Goal: Task Accomplishment & Management: Use online tool/utility

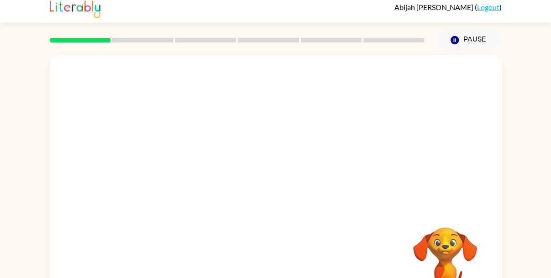
scroll to position [43, 0]
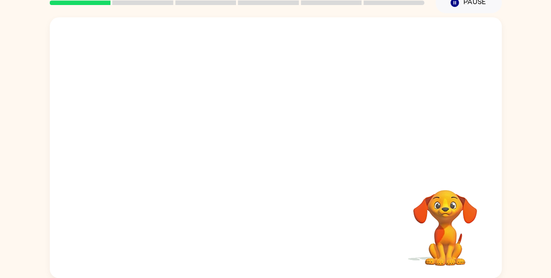
click at [458, 198] on video "Your browser must support playing .mp4 files to use Literably. Please try using…" at bounding box center [444, 221] width 91 height 91
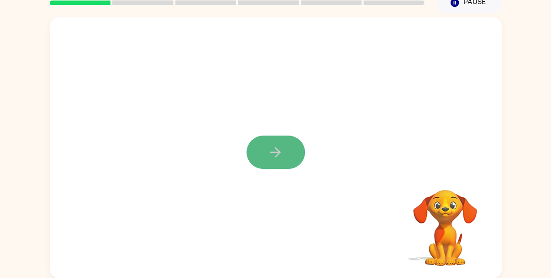
click at [283, 150] on icon "button" at bounding box center [275, 152] width 16 height 16
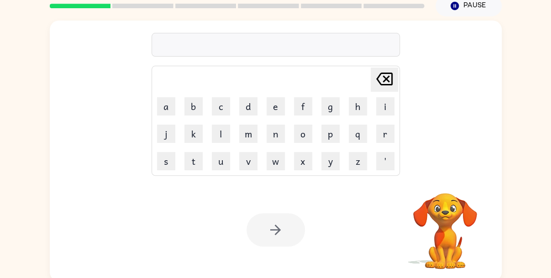
scroll to position [42, 0]
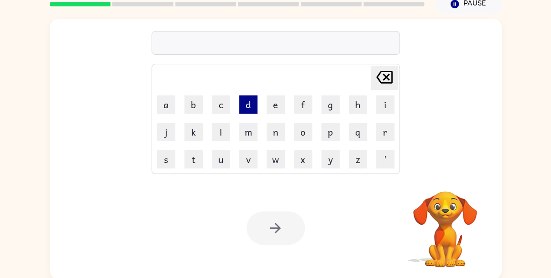
click at [250, 108] on button "d" at bounding box center [248, 104] width 18 height 18
click at [382, 68] on icon "Delete Delete last character input" at bounding box center [384, 77] width 22 height 22
click at [170, 154] on button "s" at bounding box center [166, 159] width 18 height 18
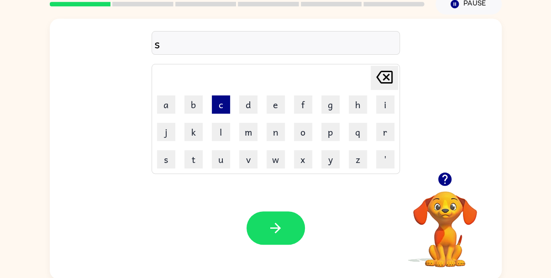
click at [219, 105] on button "c" at bounding box center [221, 104] width 18 height 18
click at [380, 126] on button "r" at bounding box center [385, 132] width 18 height 18
click at [278, 101] on button "e" at bounding box center [275, 104] width 18 height 18
click at [271, 164] on button "w" at bounding box center [275, 159] width 18 height 18
click at [446, 177] on icon "button" at bounding box center [445, 179] width 16 height 16
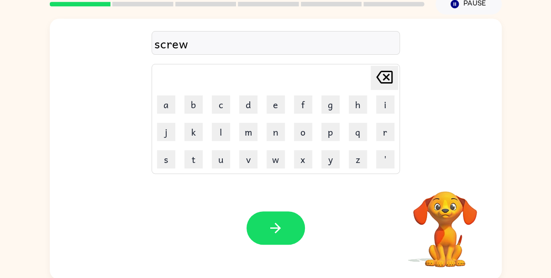
drag, startPoint x: 288, startPoint y: 219, endPoint x: 534, endPoint y: 163, distance: 251.7
click at [534, 163] on div "screw Delete Delete last character input a b c d e f g h i j k l m n o p q r s …" at bounding box center [275, 147] width 551 height 265
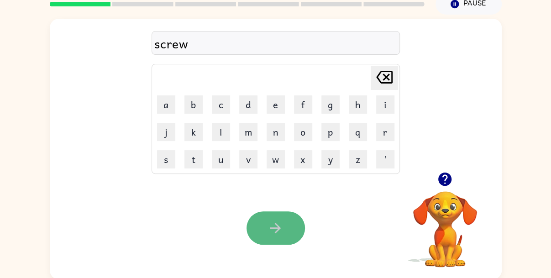
click at [287, 220] on button "button" at bounding box center [275, 227] width 58 height 33
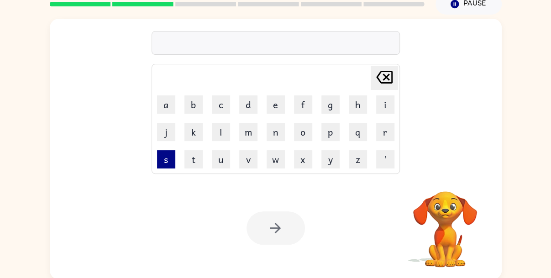
click at [159, 157] on button "s" at bounding box center [166, 159] width 18 height 18
click at [219, 103] on button "c" at bounding box center [221, 104] width 18 height 18
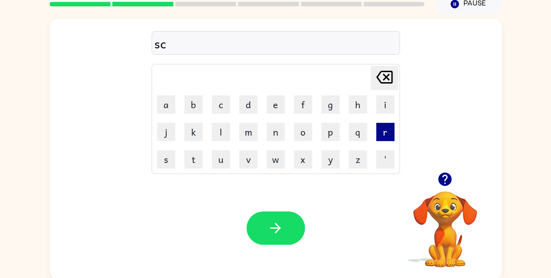
click at [390, 136] on button "r" at bounding box center [385, 132] width 18 height 18
click at [267, 97] on button "e" at bounding box center [275, 104] width 18 height 18
click at [164, 102] on button "a" at bounding box center [166, 104] width 18 height 18
click at [252, 133] on button "m" at bounding box center [248, 132] width 18 height 18
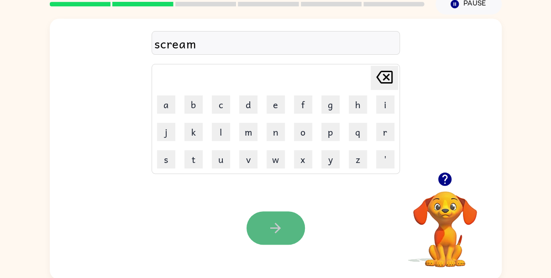
click at [280, 218] on button "button" at bounding box center [275, 227] width 58 height 33
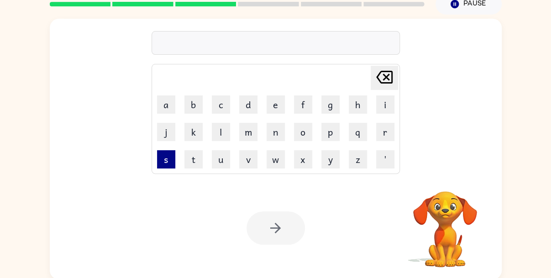
drag, startPoint x: 155, startPoint y: 153, endPoint x: 162, endPoint y: 153, distance: 7.8
click at [162, 153] on td "s" at bounding box center [166, 159] width 26 height 26
click at [162, 153] on button "s" at bounding box center [166, 159] width 18 height 18
click at [224, 104] on button "c" at bounding box center [221, 104] width 18 height 18
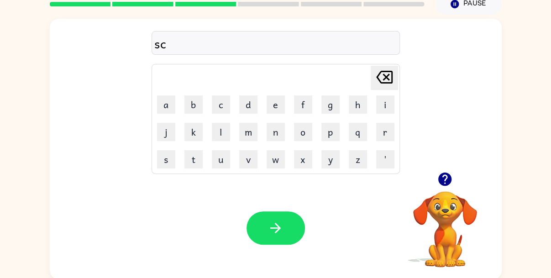
drag, startPoint x: 432, startPoint y: 175, endPoint x: 446, endPoint y: 179, distance: 15.2
click at [446, 179] on div at bounding box center [444, 178] width 91 height 23
click at [446, 179] on icon "button" at bounding box center [444, 178] width 13 height 13
click at [354, 105] on button "h" at bounding box center [358, 104] width 18 height 18
click at [383, 127] on button "r" at bounding box center [385, 132] width 18 height 18
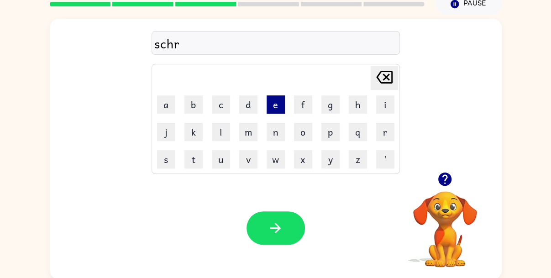
click at [267, 100] on button "e" at bounding box center [275, 104] width 18 height 18
click at [215, 103] on button "c" at bounding box center [221, 104] width 18 height 18
click at [354, 101] on button "h" at bounding box center [358, 104] width 18 height 18
click at [445, 178] on icon "button" at bounding box center [445, 179] width 16 height 16
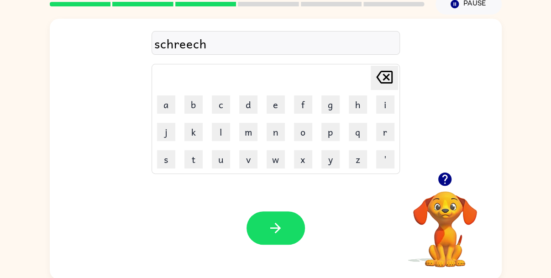
click at [375, 80] on icon "Delete Delete last character input" at bounding box center [384, 77] width 22 height 22
click at [281, 100] on button "e" at bounding box center [275, 104] width 18 height 18
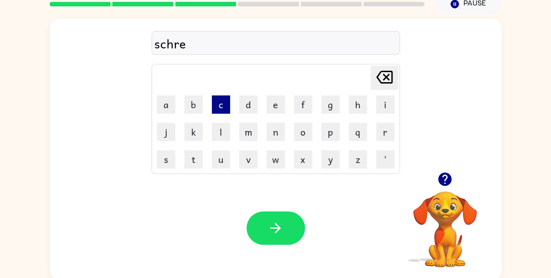
click at [224, 108] on button "c" at bounding box center [221, 104] width 18 height 18
click at [383, 73] on icon at bounding box center [384, 77] width 16 height 13
click at [280, 104] on button "e" at bounding box center [275, 104] width 18 height 18
click at [350, 107] on button "h" at bounding box center [358, 104] width 18 height 18
click at [378, 82] on icon "Delete Delete last character input" at bounding box center [384, 77] width 22 height 22
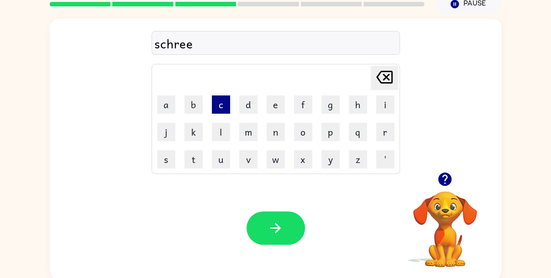
click at [227, 106] on button "c" at bounding box center [221, 104] width 18 height 18
click at [353, 99] on button "h" at bounding box center [358, 104] width 18 height 18
click at [386, 83] on icon "Delete Delete last character input" at bounding box center [384, 77] width 22 height 22
click at [203, 111] on td "b" at bounding box center [193, 104] width 26 height 26
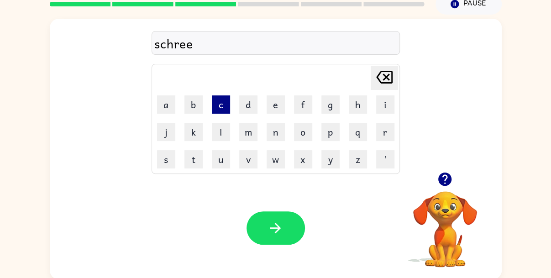
click at [213, 108] on button "c" at bounding box center [221, 104] width 18 height 18
click at [355, 107] on button "h" at bounding box center [358, 104] width 18 height 18
click at [443, 184] on icon "button" at bounding box center [444, 178] width 13 height 13
click at [374, 85] on icon "Delete Delete last character input" at bounding box center [384, 77] width 22 height 22
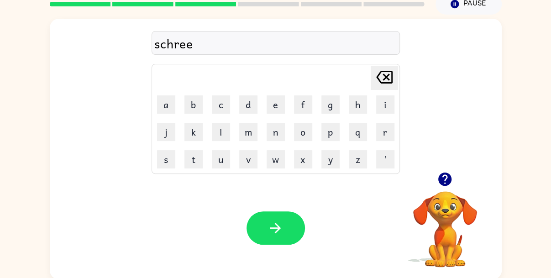
click at [374, 85] on icon "Delete Delete last character input" at bounding box center [384, 77] width 22 height 22
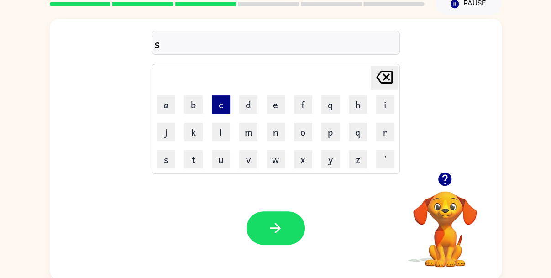
click at [224, 108] on button "c" at bounding box center [221, 104] width 18 height 18
click at [391, 135] on button "r" at bounding box center [385, 132] width 18 height 18
click at [276, 100] on button "e" at bounding box center [275, 104] width 18 height 18
click at [220, 98] on button "c" at bounding box center [221, 104] width 18 height 18
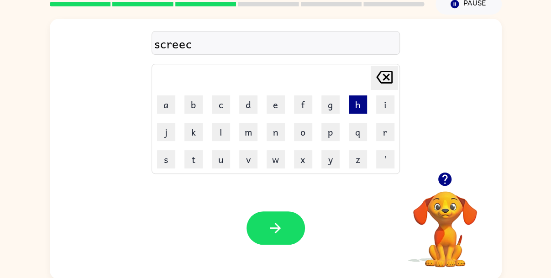
click at [357, 101] on button "h" at bounding box center [358, 104] width 18 height 18
click at [441, 166] on div "screech Delete Delete last character input a b c d e f g h i j k l m n o p q r …" at bounding box center [276, 95] width 452 height 153
click at [441, 172] on icon "button" at bounding box center [445, 179] width 16 height 16
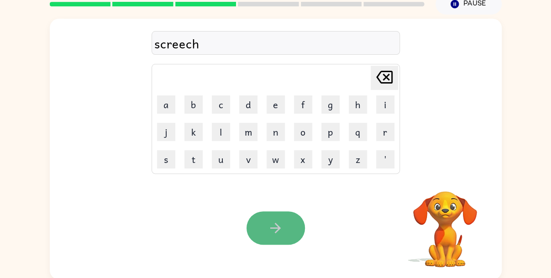
click at [279, 231] on icon "button" at bounding box center [275, 228] width 16 height 16
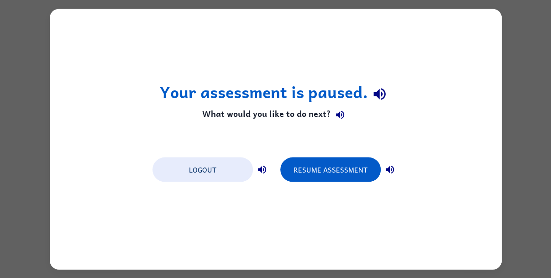
scroll to position [0, 0]
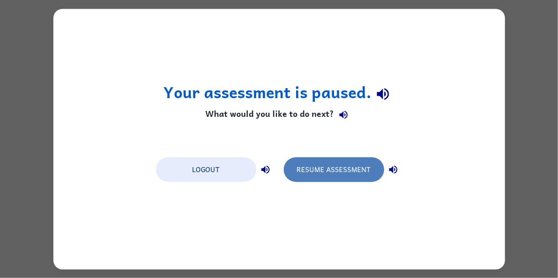
click at [320, 176] on button "Resume Assessment" at bounding box center [334, 169] width 100 height 25
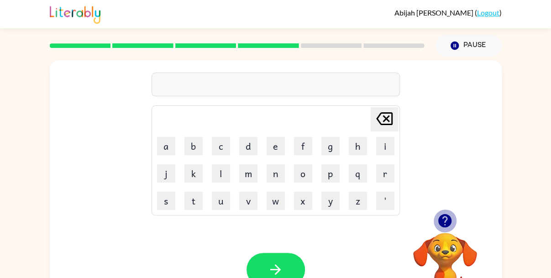
click at [435, 227] on button "button" at bounding box center [444, 220] width 23 height 23
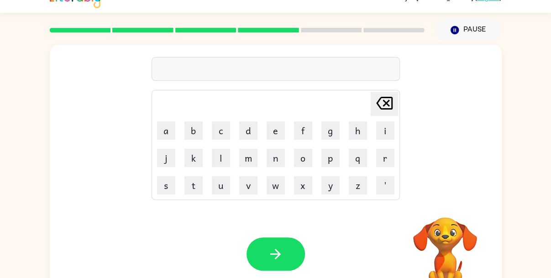
scroll to position [43, 0]
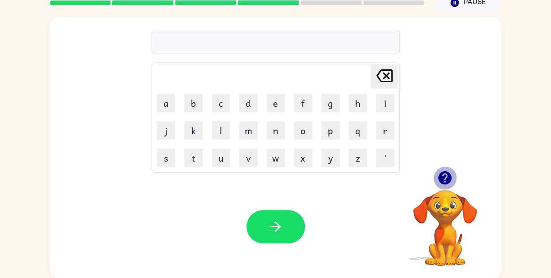
click at [443, 176] on icon "button" at bounding box center [444, 177] width 13 height 13
click at [443, 189] on div "Your browser must support playing .mp4 files to use Literably. Please try using…" at bounding box center [444, 228] width 91 height 78
click icon "button"
click at [447, 178] on icon "button" at bounding box center [444, 177] width 13 height 13
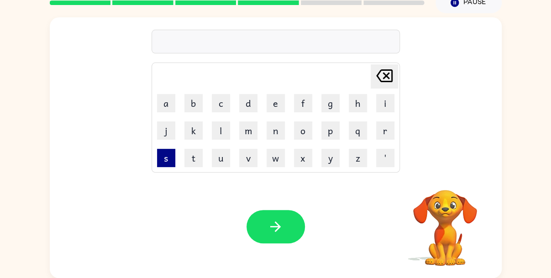
click at [170, 155] on button "s" at bounding box center [166, 158] width 18 height 18
click at [219, 105] on button "c" at bounding box center [221, 103] width 18 height 18
click at [383, 129] on button "r" at bounding box center [385, 130] width 18 height 18
click at [272, 107] on button "e" at bounding box center [275, 103] width 18 height 18
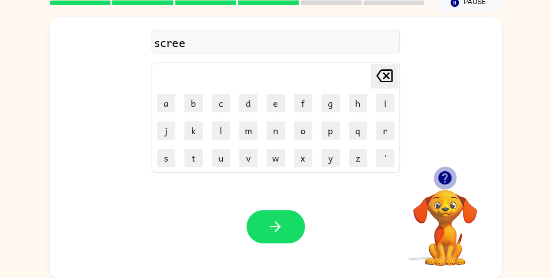
click at [447, 174] on icon "button" at bounding box center [444, 177] width 13 height 13
click at [278, 134] on button "n" at bounding box center [275, 130] width 18 height 18
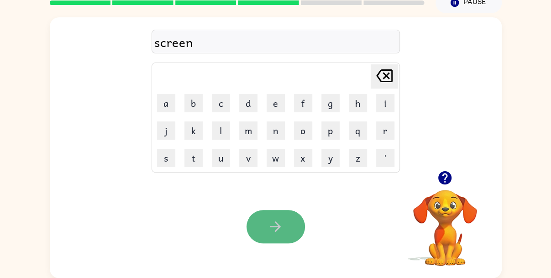
click at [289, 220] on button "button" at bounding box center [275, 226] width 58 height 33
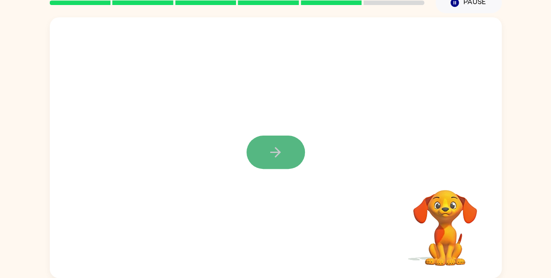
click at [293, 145] on button "button" at bounding box center [275, 152] width 58 height 33
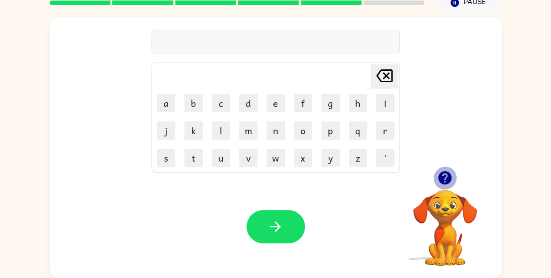
click at [448, 180] on icon "button" at bounding box center [444, 177] width 13 height 13
click at [442, 175] on icon "button" at bounding box center [444, 177] width 13 height 13
click at [435, 182] on button "button" at bounding box center [444, 177] width 23 height 23
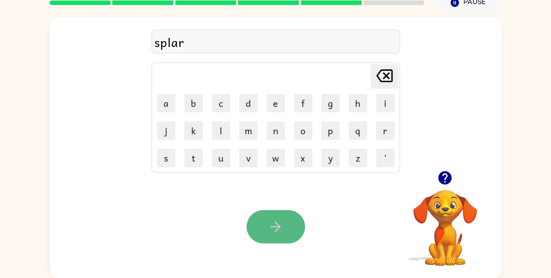
click at [282, 218] on button "button" at bounding box center [275, 226] width 58 height 33
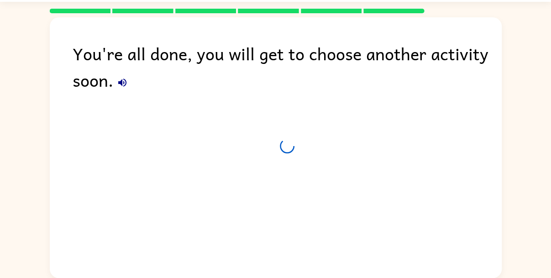
scroll to position [26, 0]
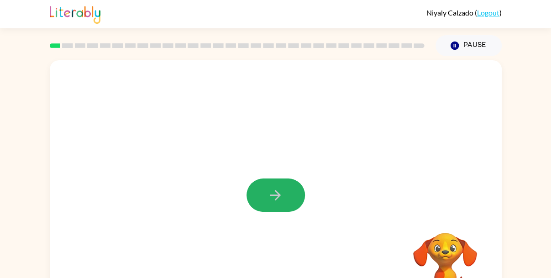
click at [266, 198] on button "button" at bounding box center [275, 194] width 58 height 33
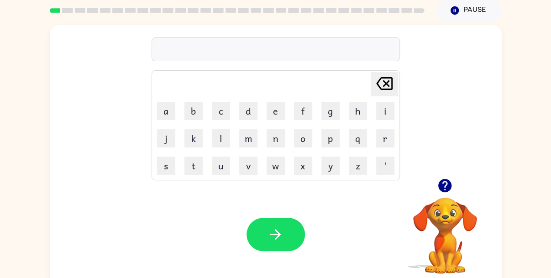
scroll to position [43, 0]
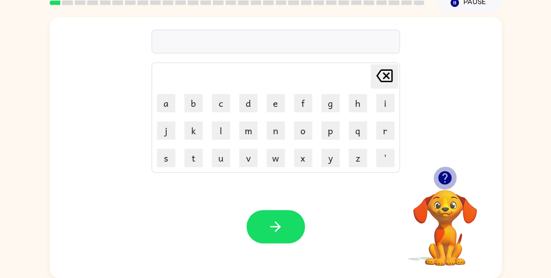
click at [443, 178] on icon "button" at bounding box center [444, 177] width 13 height 13
click at [172, 43] on div "shawing" at bounding box center [275, 41] width 243 height 19
click at [172, 42] on div "shawing" at bounding box center [275, 41] width 243 height 19
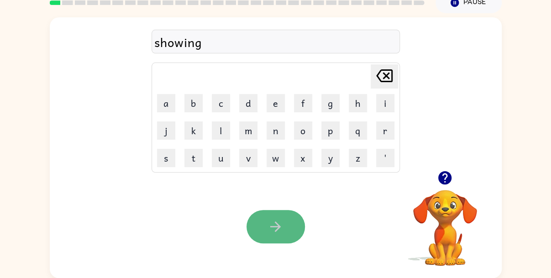
click at [269, 224] on icon "button" at bounding box center [275, 227] width 16 height 16
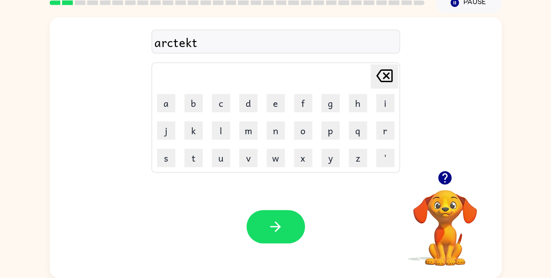
click at [269, 224] on icon "button" at bounding box center [275, 227] width 16 height 16
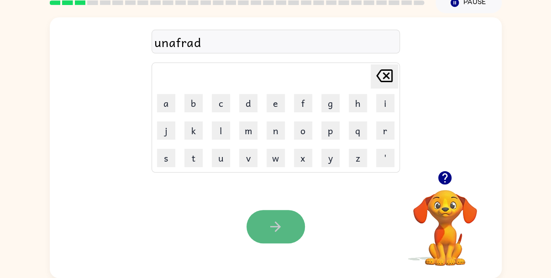
click at [271, 221] on icon "button" at bounding box center [275, 227] width 16 height 16
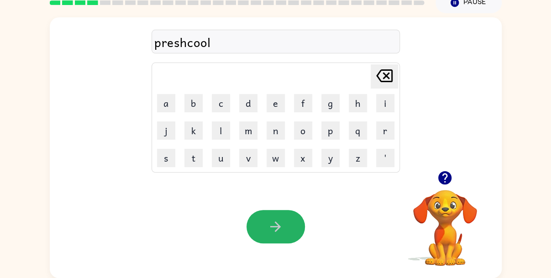
click at [271, 221] on icon "button" at bounding box center [275, 227] width 16 height 16
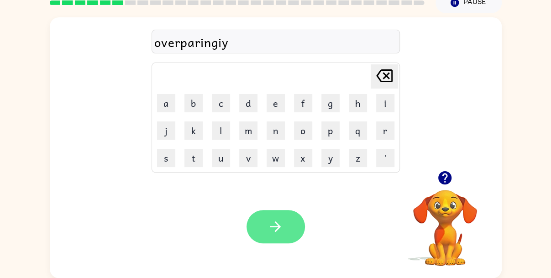
click at [267, 216] on button "button" at bounding box center [275, 226] width 58 height 33
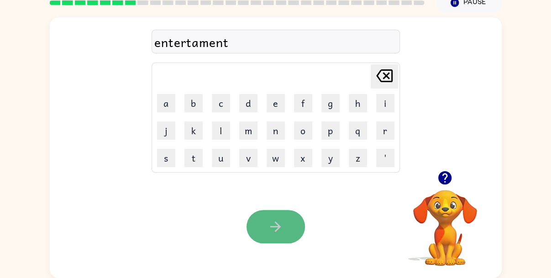
click at [266, 226] on button "button" at bounding box center [275, 226] width 58 height 33
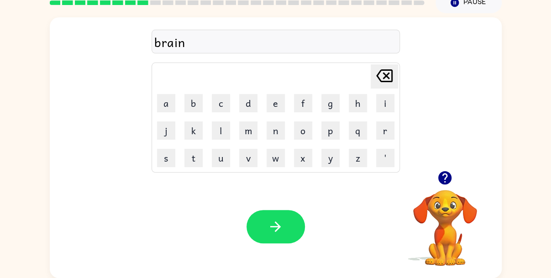
click at [266, 226] on button "button" at bounding box center [275, 226] width 58 height 33
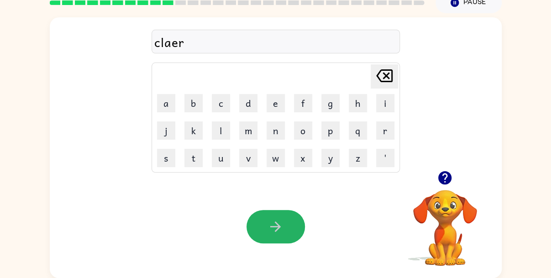
click at [266, 226] on button "button" at bounding box center [275, 226] width 58 height 33
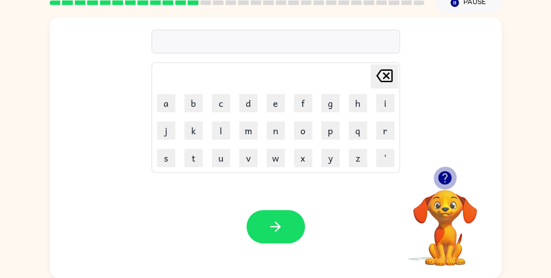
click at [443, 177] on icon "button" at bounding box center [444, 177] width 13 height 13
click at [66, 277] on div "Your browser must support playing .mp4 files to use Literably. Please try using…" at bounding box center [276, 226] width 452 height 103
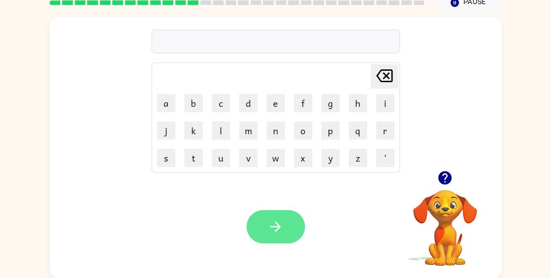
click at [266, 214] on button "button" at bounding box center [275, 226] width 58 height 33
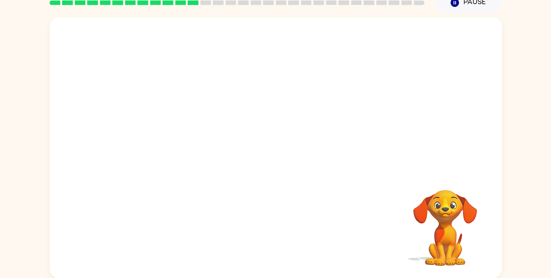
click at [212, 220] on div "Your browser must support playing .mp4 files to use Literably. Please try using…" at bounding box center [276, 147] width 452 height 261
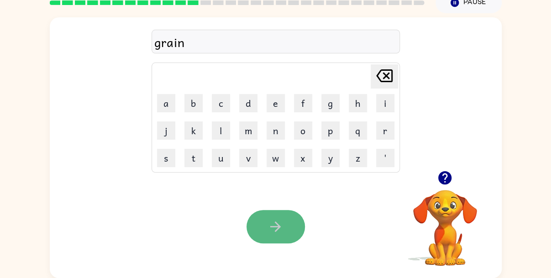
click at [256, 223] on button "button" at bounding box center [275, 226] width 58 height 33
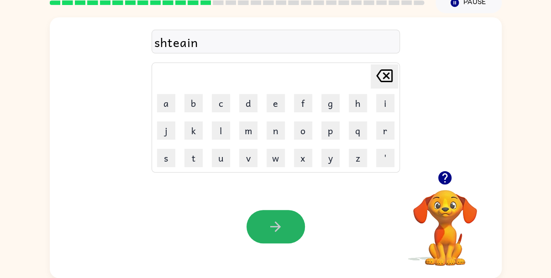
click at [256, 223] on button "button" at bounding box center [275, 226] width 58 height 33
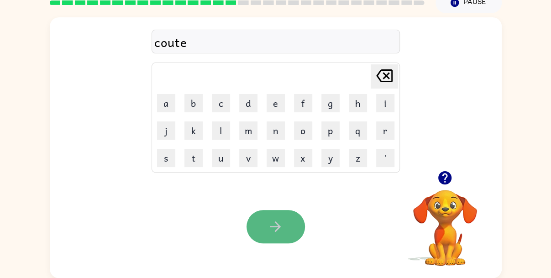
click at [257, 227] on button "button" at bounding box center [275, 226] width 58 height 33
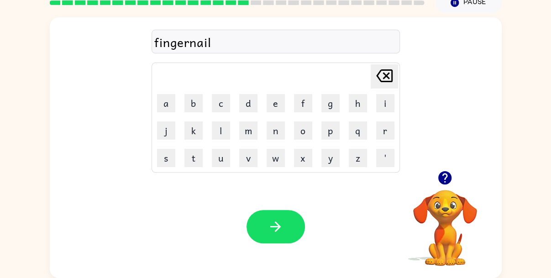
click at [257, 227] on button "button" at bounding box center [275, 226] width 58 height 33
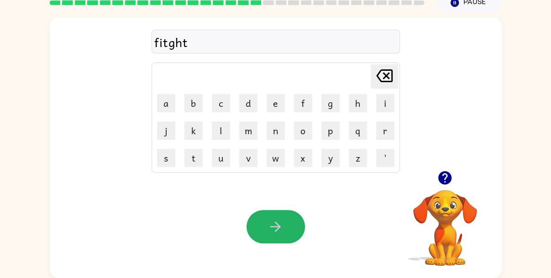
click at [257, 227] on button "button" at bounding box center [275, 226] width 58 height 33
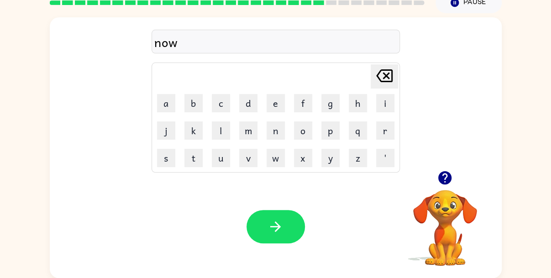
click at [257, 227] on button "button" at bounding box center [275, 226] width 58 height 33
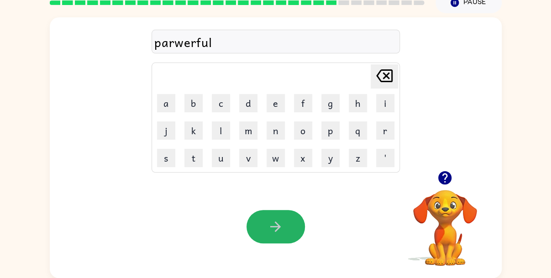
click at [257, 227] on button "button" at bounding box center [275, 226] width 58 height 33
click at [270, 222] on icon "button" at bounding box center [275, 227] width 16 height 16
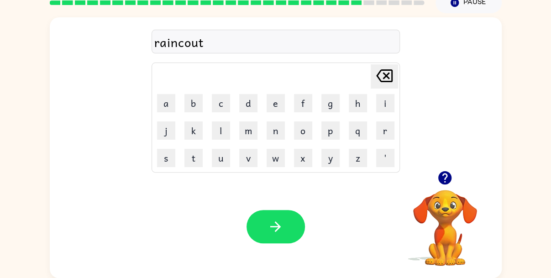
click at [270, 222] on icon "button" at bounding box center [275, 227] width 16 height 16
click at [448, 178] on icon "button" at bounding box center [444, 177] width 13 height 13
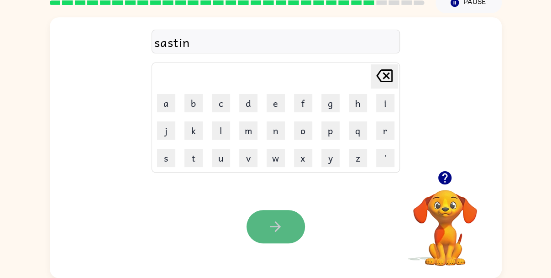
click at [281, 231] on icon "button" at bounding box center [275, 227] width 16 height 16
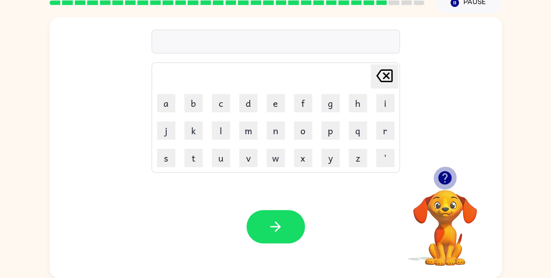
click at [445, 176] on icon "button" at bounding box center [444, 177] width 13 height 13
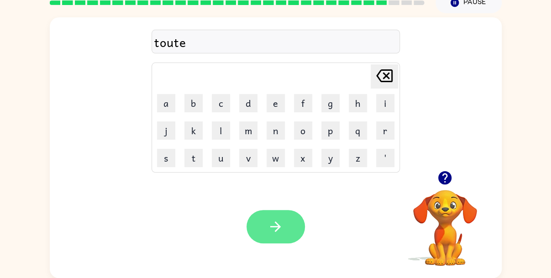
click at [293, 236] on button "button" at bounding box center [275, 226] width 58 height 33
click at [270, 224] on icon "button" at bounding box center [275, 227] width 16 height 16
click at [267, 224] on icon "button" at bounding box center [275, 227] width 16 height 16
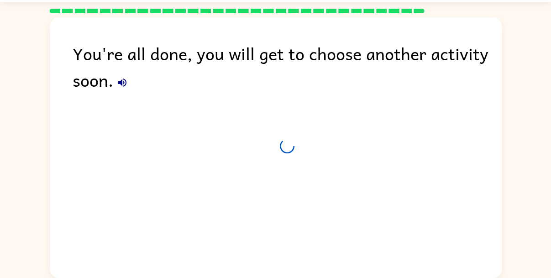
scroll to position [26, 0]
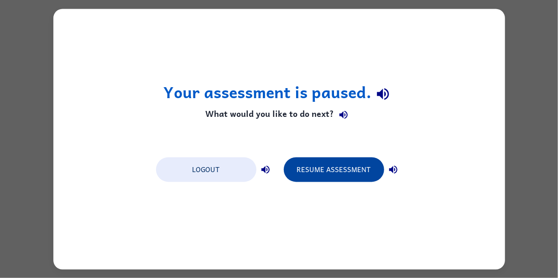
click at [352, 178] on button "Resume Assessment" at bounding box center [334, 169] width 100 height 25
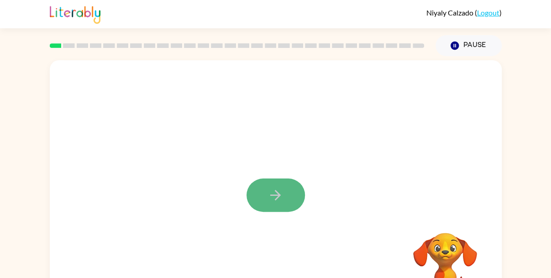
click at [276, 184] on button "button" at bounding box center [275, 194] width 58 height 33
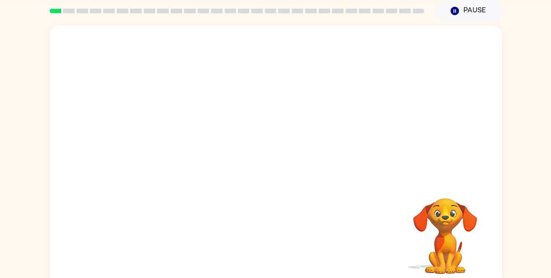
scroll to position [43, 0]
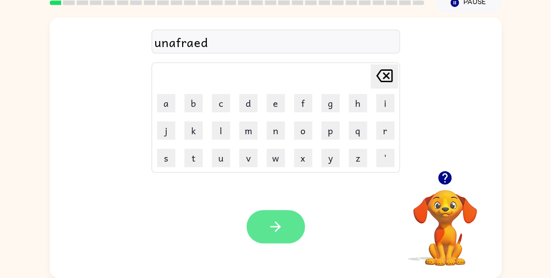
click at [287, 226] on button "button" at bounding box center [275, 226] width 58 height 33
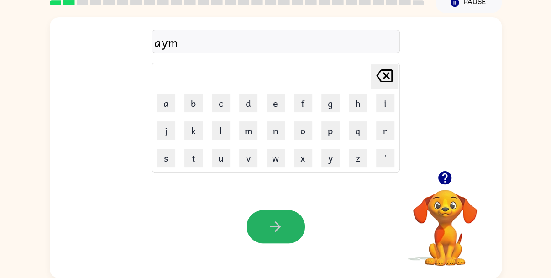
click at [287, 226] on button "button" at bounding box center [275, 226] width 58 height 33
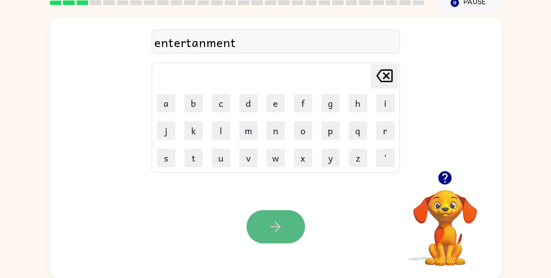
click at [258, 222] on button "button" at bounding box center [275, 226] width 58 height 33
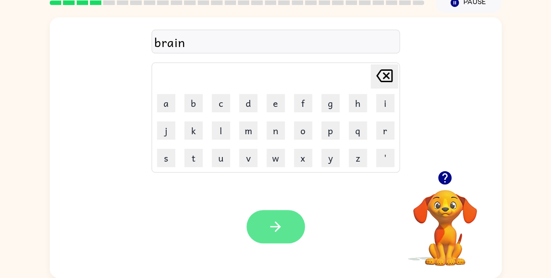
click at [266, 229] on button "button" at bounding box center [275, 226] width 58 height 33
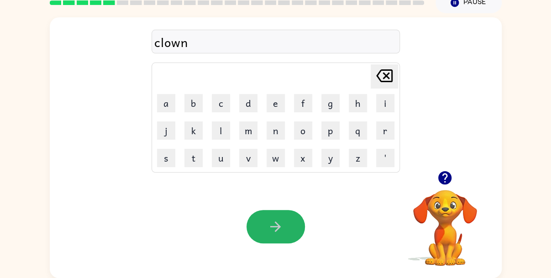
click at [266, 229] on button "button" at bounding box center [275, 226] width 58 height 33
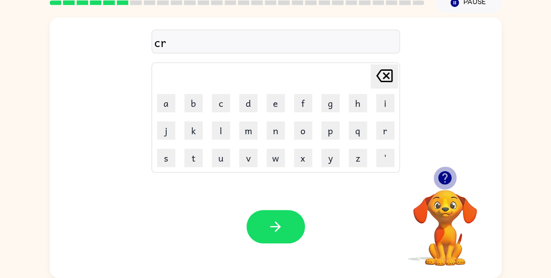
click at [442, 179] on icon "button" at bounding box center [444, 177] width 13 height 13
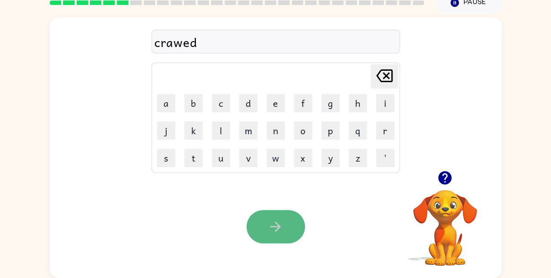
click at [266, 229] on button "button" at bounding box center [275, 226] width 58 height 33
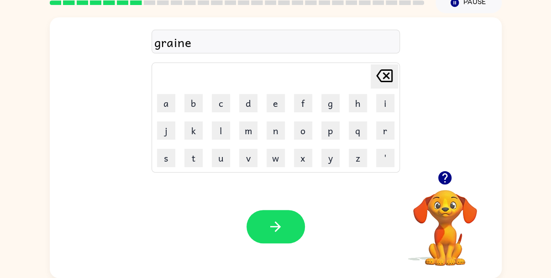
click at [266, 229] on button "button" at bounding box center [275, 226] width 58 height 33
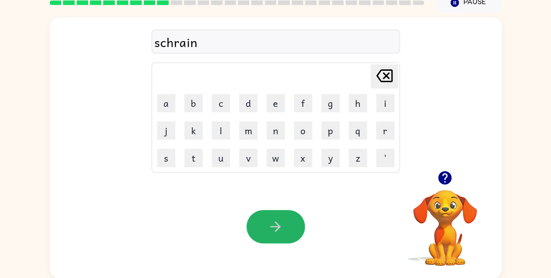
click at [266, 229] on button "button" at bounding box center [275, 226] width 58 height 33
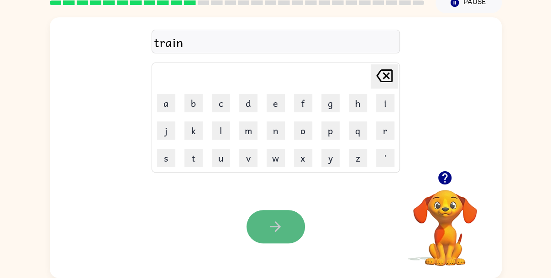
click at [263, 229] on button "button" at bounding box center [275, 226] width 58 height 33
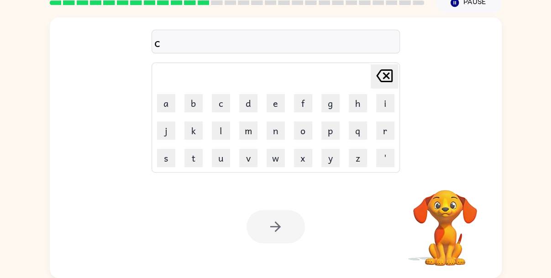
click at [59, 169] on div "c Delete Delete last character input a b c d e f g h i j k l m n o p q r s t u …" at bounding box center [276, 93] width 452 height 153
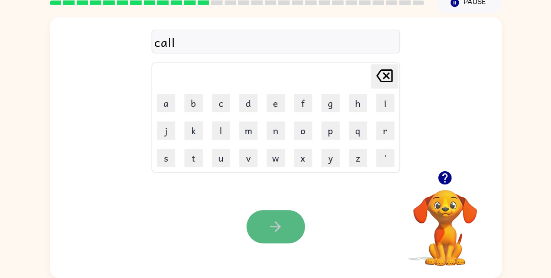
click at [258, 235] on button "button" at bounding box center [275, 226] width 58 height 33
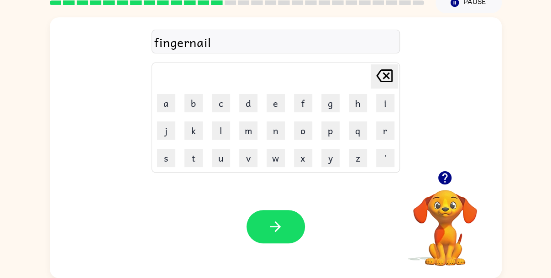
click at [273, 222] on icon "button" at bounding box center [275, 227] width 16 height 16
click at [273, 229] on icon "button" at bounding box center [275, 227] width 16 height 16
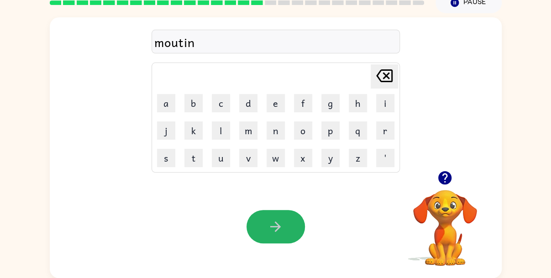
click at [273, 229] on icon "button" at bounding box center [275, 227] width 16 height 16
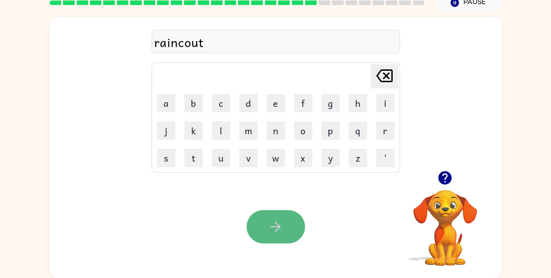
click at [273, 229] on icon "button" at bounding box center [275, 227] width 16 height 16
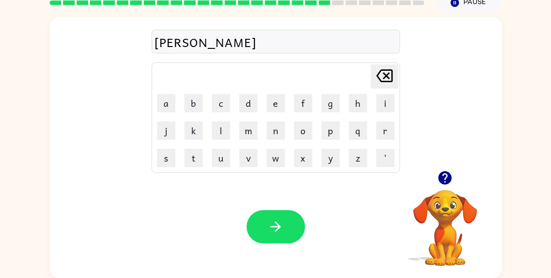
click at [273, 229] on icon "button" at bounding box center [275, 227] width 16 height 16
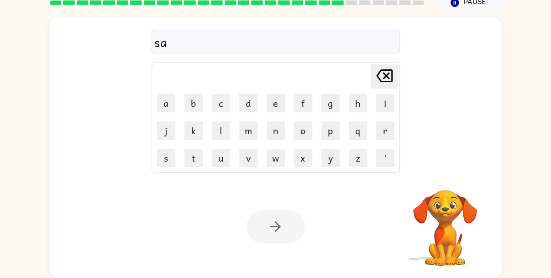
click at [141, 169] on div "sa Delete Delete last character input a b c d e f g h i j k l m n o p q r s t u…" at bounding box center [276, 93] width 452 height 153
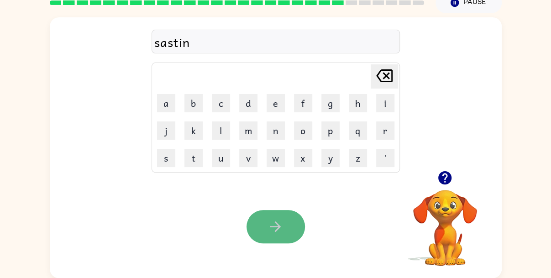
click at [256, 229] on button "button" at bounding box center [275, 226] width 58 height 33
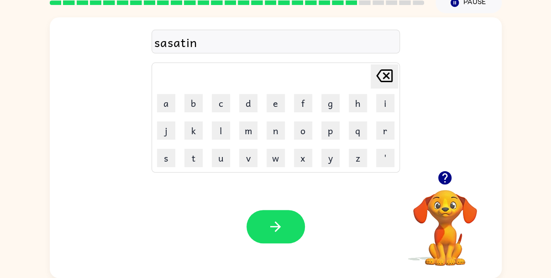
click at [256, 229] on button "button" at bounding box center [275, 226] width 58 height 33
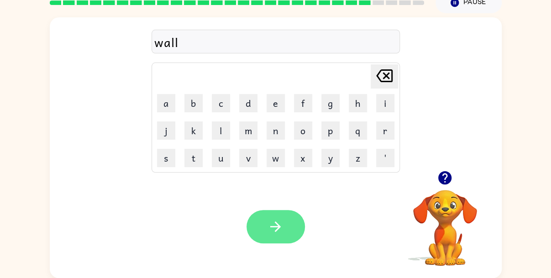
click at [252, 226] on button "button" at bounding box center [275, 226] width 58 height 33
click at [272, 224] on icon "button" at bounding box center [275, 227] width 16 height 16
click at [275, 225] on icon "button" at bounding box center [275, 227] width 16 height 16
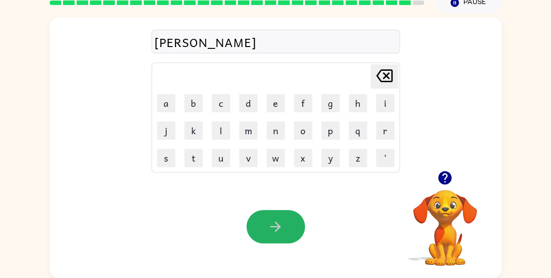
click at [275, 225] on icon "button" at bounding box center [275, 227] width 16 height 16
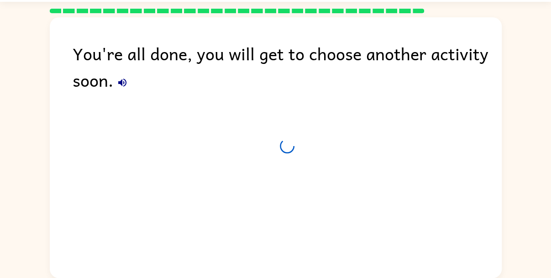
scroll to position [26, 0]
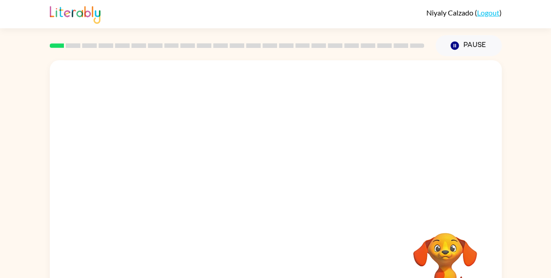
scroll to position [35, 0]
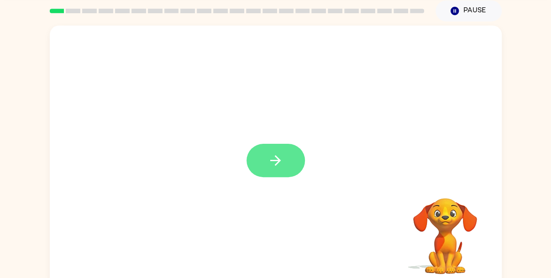
click at [281, 163] on icon "button" at bounding box center [275, 160] width 16 height 16
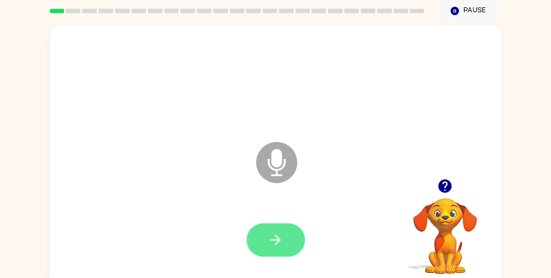
click at [283, 247] on icon "button" at bounding box center [275, 240] width 16 height 16
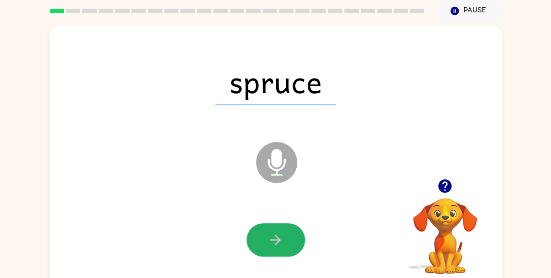
click at [283, 247] on icon "button" at bounding box center [275, 240] width 16 height 16
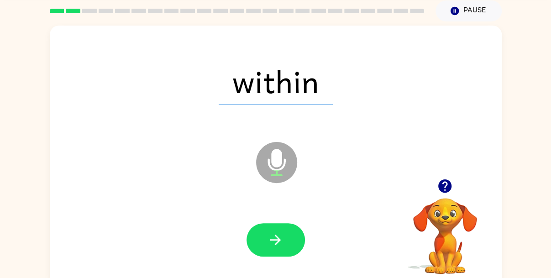
click at [283, 247] on icon "button" at bounding box center [275, 240] width 16 height 16
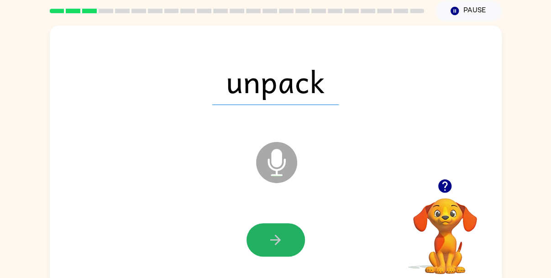
click at [283, 247] on icon "button" at bounding box center [275, 240] width 16 height 16
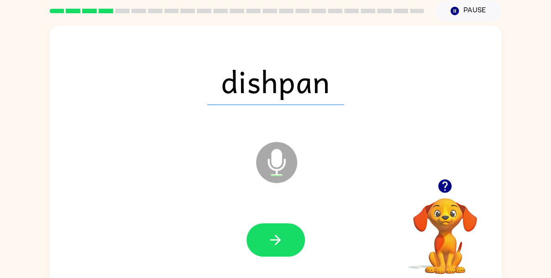
click at [283, 247] on icon "button" at bounding box center [275, 240] width 16 height 16
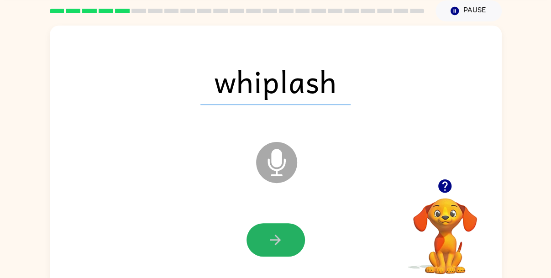
click at [283, 247] on icon "button" at bounding box center [275, 240] width 16 height 16
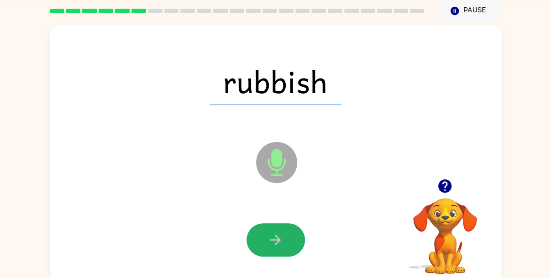
click at [283, 247] on icon "button" at bounding box center [275, 240] width 16 height 16
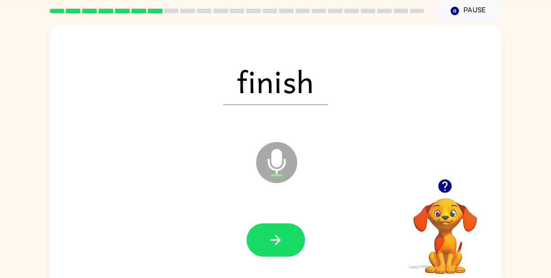
click at [283, 247] on icon "button" at bounding box center [275, 240] width 16 height 16
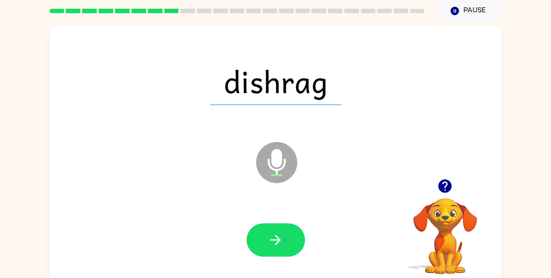
click at [283, 247] on icon "button" at bounding box center [275, 240] width 16 height 16
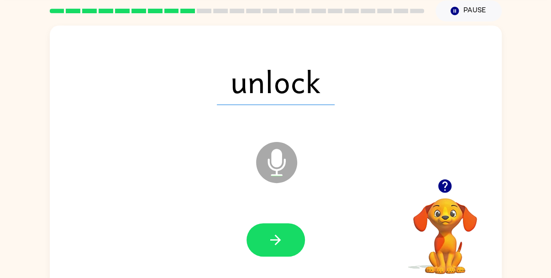
click at [283, 247] on icon "button" at bounding box center [275, 240] width 16 height 16
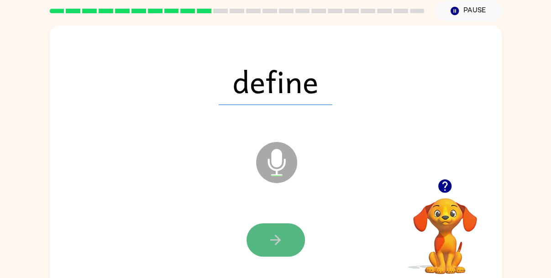
click at [279, 245] on icon "button" at bounding box center [275, 240] width 16 height 16
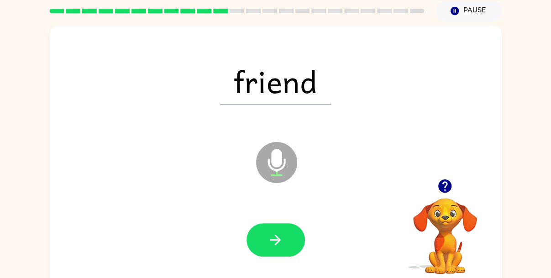
click at [279, 245] on icon "button" at bounding box center [275, 240] width 16 height 16
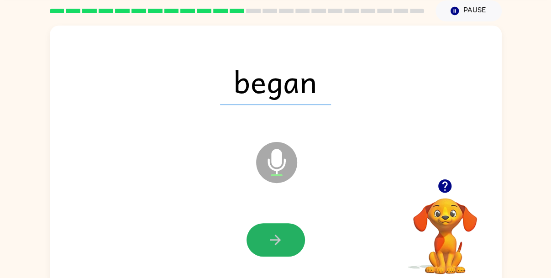
click at [279, 245] on icon "button" at bounding box center [275, 240] width 16 height 16
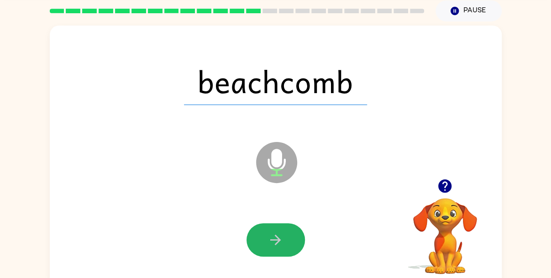
click at [279, 245] on icon "button" at bounding box center [275, 240] width 16 height 16
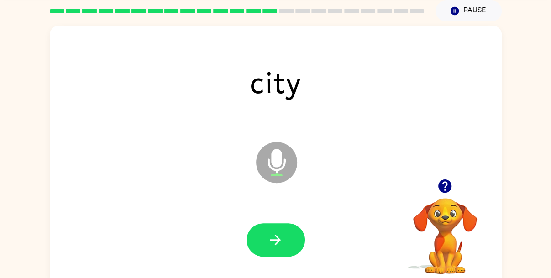
click at [279, 245] on icon "button" at bounding box center [275, 240] width 16 height 16
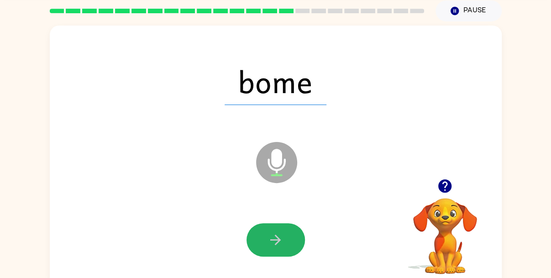
click at [279, 245] on icon "button" at bounding box center [275, 240] width 16 height 16
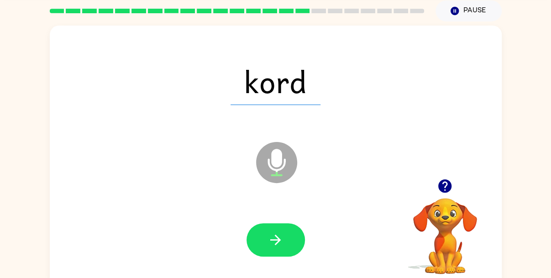
click at [279, 245] on icon "button" at bounding box center [275, 240] width 16 height 16
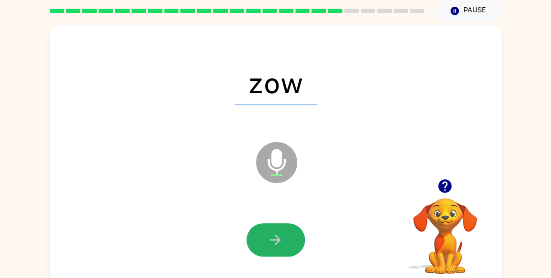
click at [279, 245] on icon "button" at bounding box center [275, 240] width 16 height 16
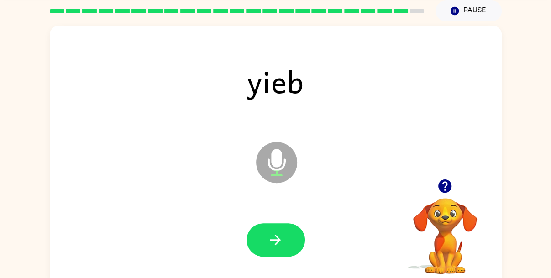
click at [279, 245] on icon "button" at bounding box center [275, 240] width 16 height 16
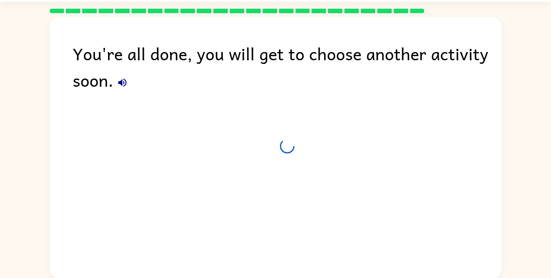
scroll to position [26, 0]
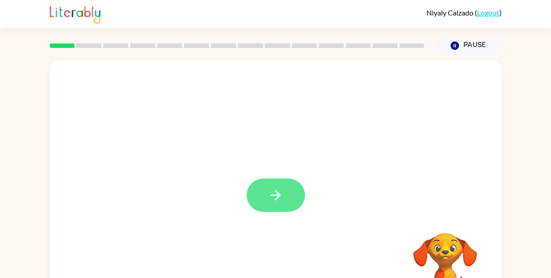
click at [287, 193] on button "button" at bounding box center [275, 194] width 58 height 33
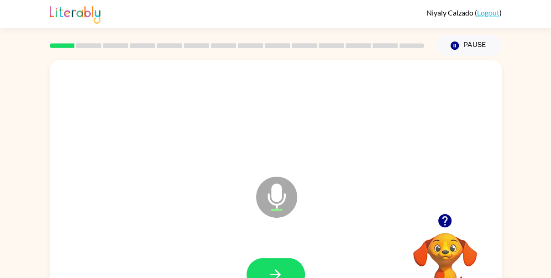
click at [285, 262] on button "button" at bounding box center [275, 274] width 58 height 33
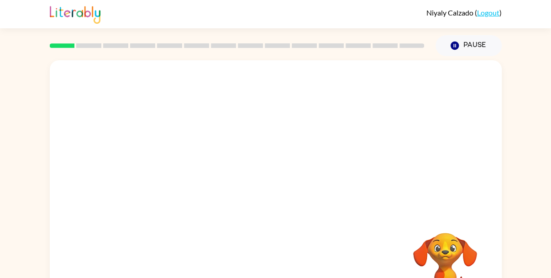
click at [196, 252] on div at bounding box center [275, 274] width 433 height 75
click at [220, 233] on div at bounding box center [276, 190] width 452 height 261
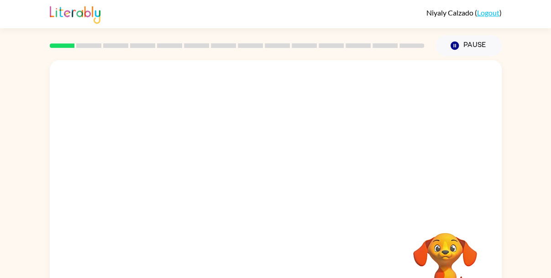
click at [220, 233] on div at bounding box center [276, 190] width 452 height 261
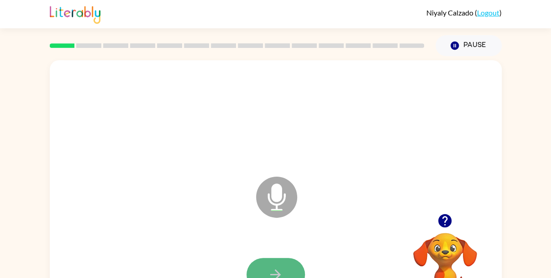
click at [258, 270] on button "button" at bounding box center [275, 274] width 58 height 33
click at [256, 271] on button "button" at bounding box center [275, 274] width 58 height 33
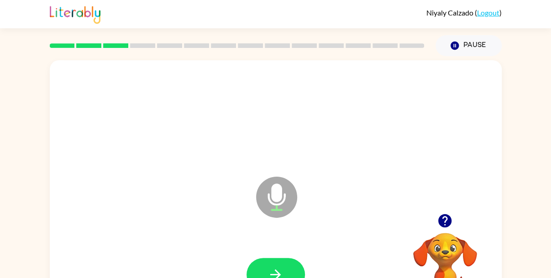
click at [256, 271] on button "button" at bounding box center [275, 274] width 58 height 33
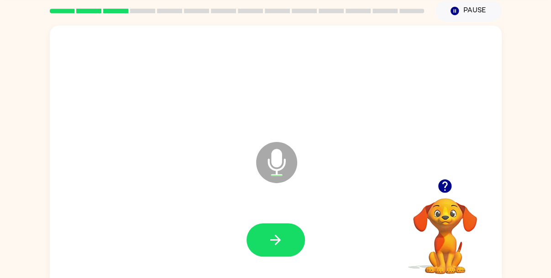
scroll to position [35, 0]
click at [442, 182] on icon "button" at bounding box center [444, 185] width 13 height 13
click at [442, 182] on div "Microphone The Microphone is here when it is your turn to talk" at bounding box center [276, 156] width 452 height 261
click at [294, 253] on button "button" at bounding box center [275, 239] width 58 height 33
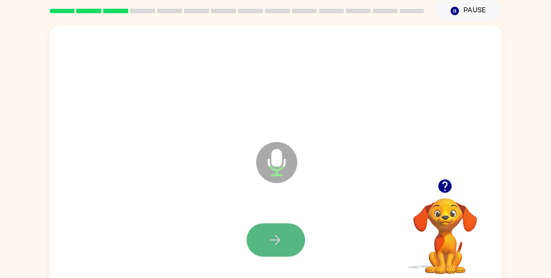
click at [280, 242] on icon "button" at bounding box center [275, 240] width 16 height 16
drag, startPoint x: 280, startPoint y: 242, endPoint x: 271, endPoint y: 242, distance: 8.7
click at [271, 242] on icon "button" at bounding box center [275, 240] width 16 height 16
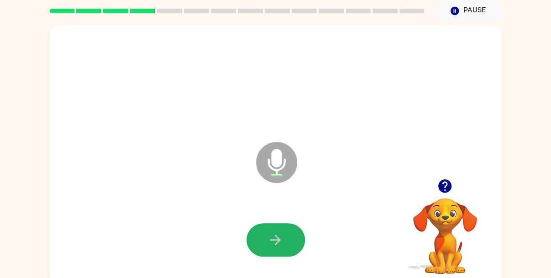
click at [271, 242] on icon "button" at bounding box center [275, 240] width 16 height 16
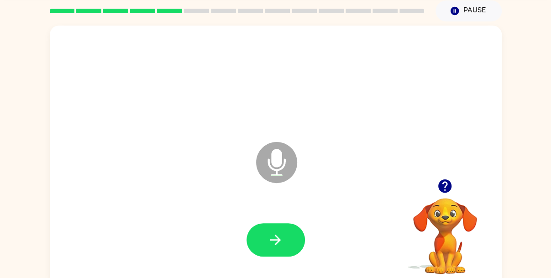
click at [447, 185] on icon "button" at bounding box center [444, 185] width 13 height 13
click at [268, 245] on icon "button" at bounding box center [275, 240] width 16 height 16
click at [446, 185] on icon "button" at bounding box center [445, 186] width 16 height 16
click at [264, 244] on button "button" at bounding box center [275, 239] width 58 height 33
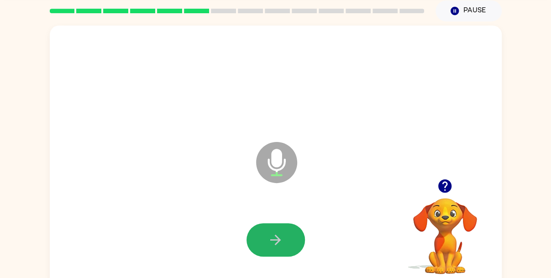
click at [264, 244] on button "button" at bounding box center [275, 239] width 58 height 33
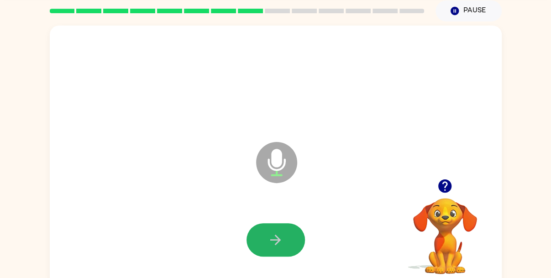
click at [264, 244] on button "button" at bounding box center [275, 239] width 58 height 33
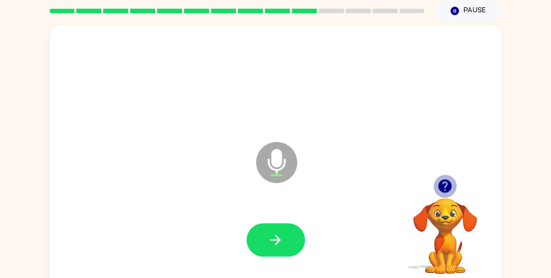
click at [441, 185] on icon "button" at bounding box center [444, 185] width 13 height 13
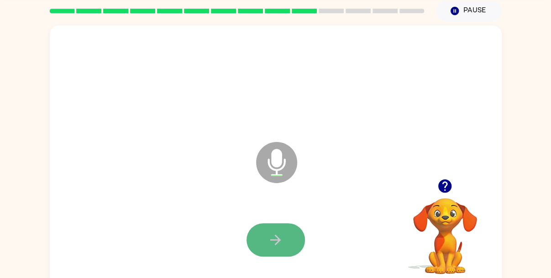
click at [287, 240] on button "button" at bounding box center [275, 239] width 58 height 33
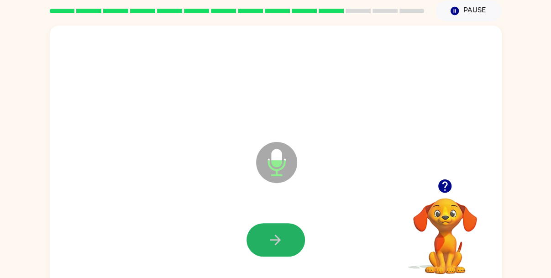
click at [287, 240] on button "button" at bounding box center [275, 239] width 58 height 33
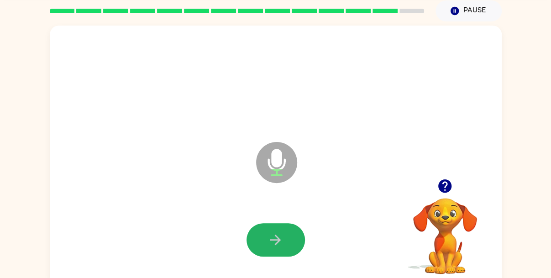
click at [287, 240] on button "button" at bounding box center [275, 239] width 58 height 33
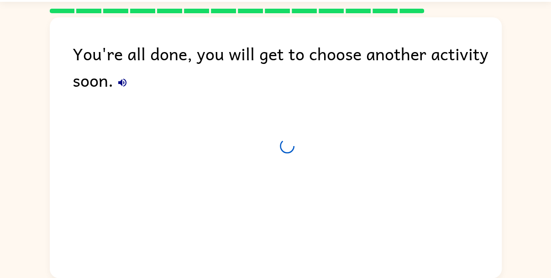
scroll to position [26, 0]
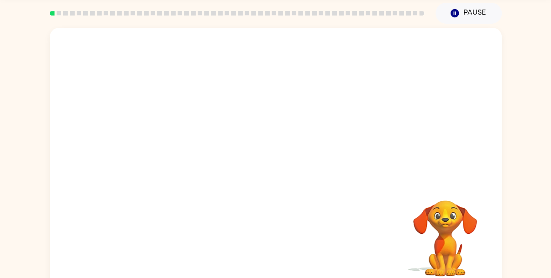
scroll to position [35, 0]
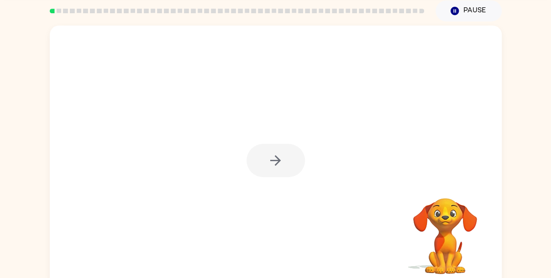
click at [287, 166] on div at bounding box center [275, 160] width 58 height 33
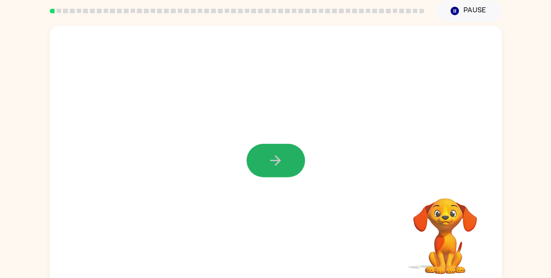
click at [287, 166] on button "button" at bounding box center [275, 160] width 58 height 33
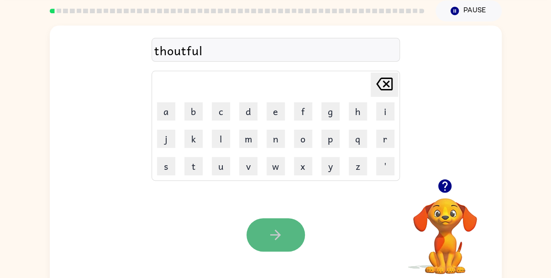
click at [265, 226] on button "button" at bounding box center [275, 234] width 58 height 33
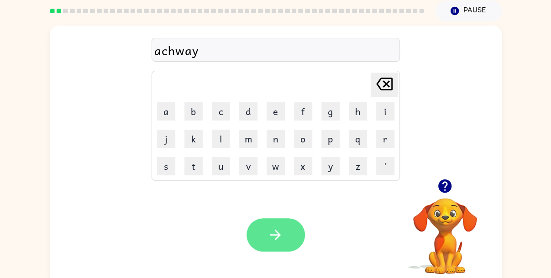
click at [265, 228] on button "button" at bounding box center [275, 234] width 58 height 33
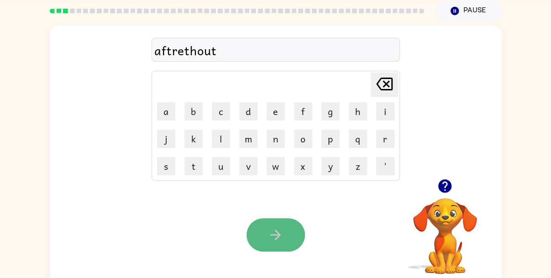
click at [265, 229] on button "button" at bounding box center [275, 234] width 58 height 33
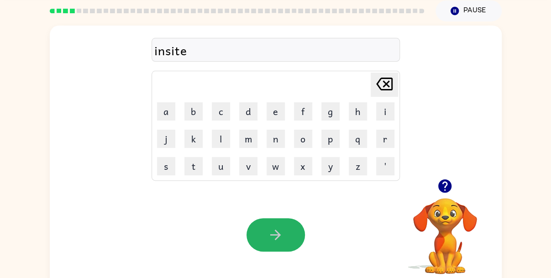
click at [264, 230] on button "button" at bounding box center [275, 234] width 58 height 33
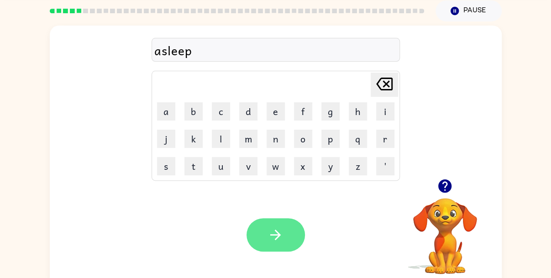
click at [271, 238] on icon "button" at bounding box center [275, 235] width 16 height 16
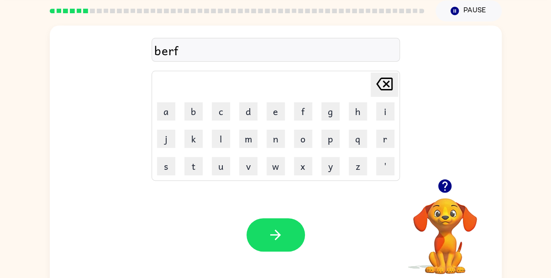
click at [271, 238] on icon "button" at bounding box center [275, 235] width 16 height 16
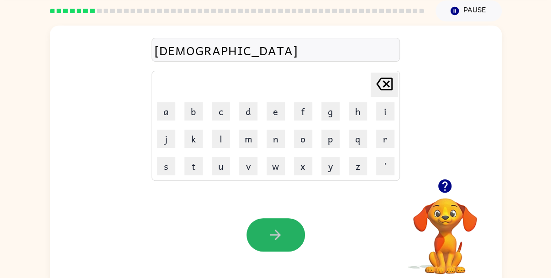
click at [271, 238] on icon "button" at bounding box center [275, 235] width 16 height 16
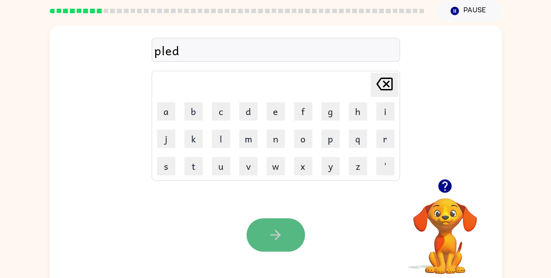
click at [271, 239] on icon "button" at bounding box center [275, 235] width 16 height 16
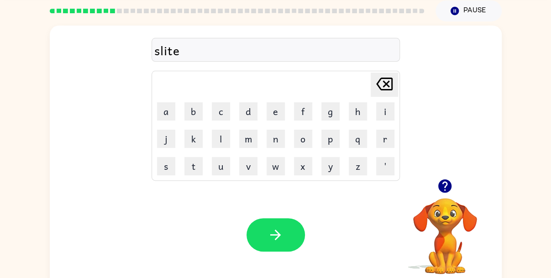
click at [271, 239] on icon "button" at bounding box center [275, 235] width 16 height 16
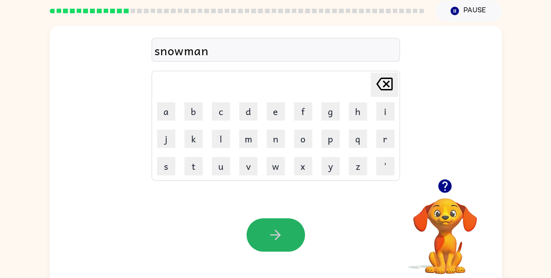
click at [271, 239] on icon "button" at bounding box center [275, 235] width 16 height 16
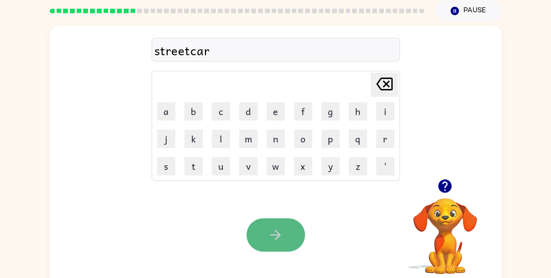
click at [261, 239] on button "button" at bounding box center [275, 234] width 58 height 33
click at [282, 230] on icon "button" at bounding box center [275, 235] width 16 height 16
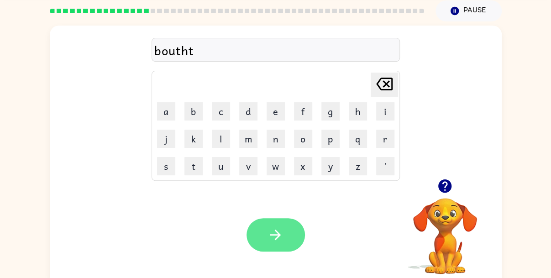
click at [283, 237] on icon "button" at bounding box center [275, 235] width 16 height 16
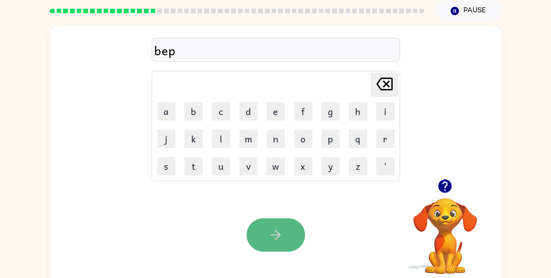
click at [284, 237] on button "button" at bounding box center [275, 234] width 58 height 33
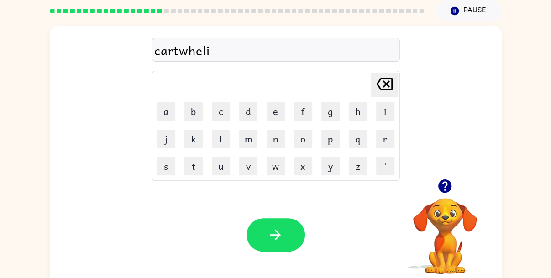
click at [284, 237] on button "button" at bounding box center [275, 234] width 58 height 33
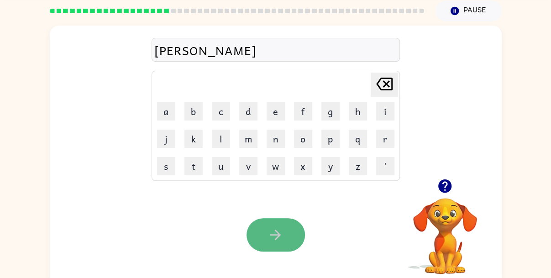
click at [283, 237] on icon "button" at bounding box center [275, 235] width 16 height 16
click at [282, 237] on icon "button" at bounding box center [275, 235] width 16 height 16
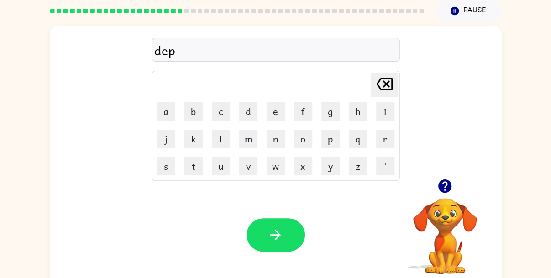
click at [282, 237] on icon "button" at bounding box center [275, 235] width 16 height 16
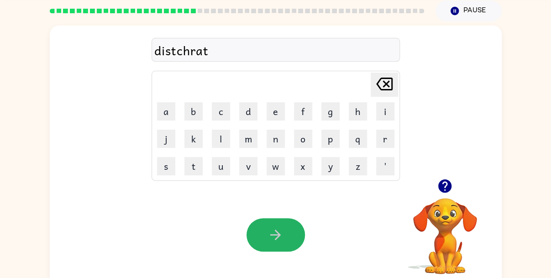
click at [282, 237] on icon "button" at bounding box center [275, 235] width 16 height 16
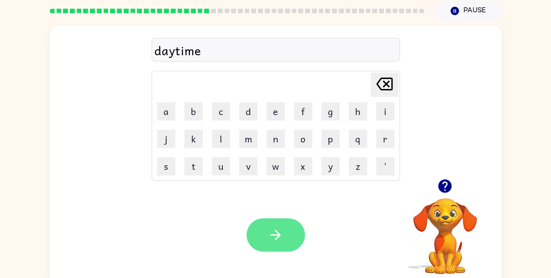
click at [278, 237] on icon "button" at bounding box center [275, 235] width 16 height 16
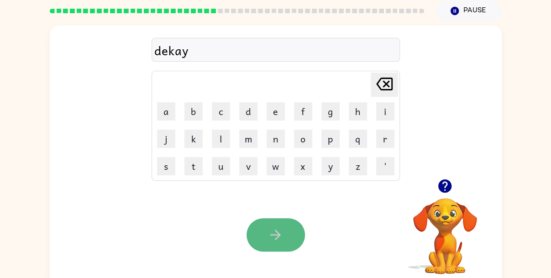
click at [276, 237] on icon "button" at bounding box center [275, 235] width 16 height 16
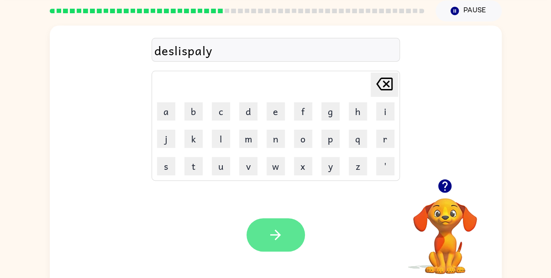
click at [269, 231] on icon "button" at bounding box center [275, 235] width 16 height 16
click at [270, 231] on icon "button" at bounding box center [275, 235] width 16 height 16
click at [270, 233] on icon "button" at bounding box center [275, 235] width 16 height 16
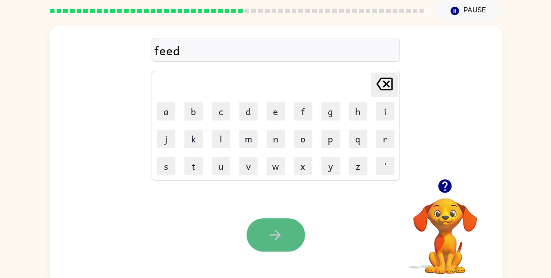
click at [273, 235] on icon "button" at bounding box center [275, 235] width 16 height 16
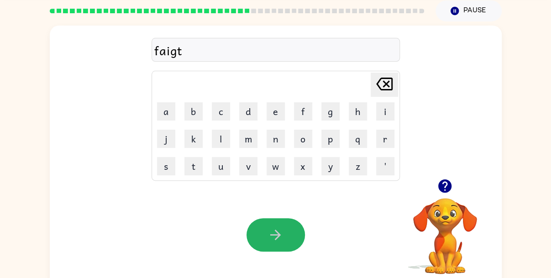
click at [273, 235] on icon "button" at bounding box center [275, 235] width 16 height 16
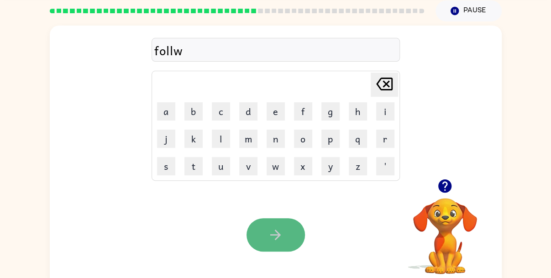
click at [274, 235] on icon "button" at bounding box center [275, 235] width 16 height 16
click at [273, 237] on icon "button" at bounding box center [275, 235] width 16 height 16
click at [287, 236] on button "button" at bounding box center [275, 234] width 58 height 33
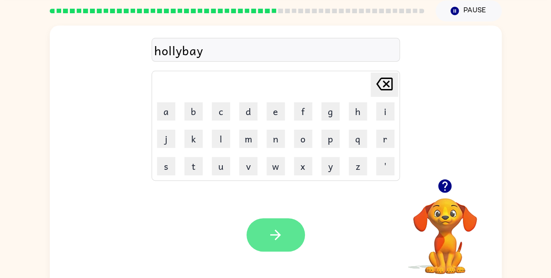
click at [276, 236] on icon "button" at bounding box center [275, 235] width 16 height 16
click at [272, 236] on icon "button" at bounding box center [275, 235] width 16 height 16
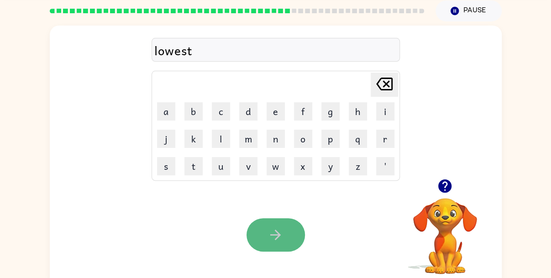
click at [275, 238] on icon "button" at bounding box center [275, 235] width 16 height 16
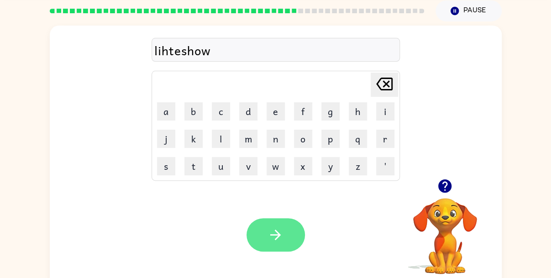
click at [265, 236] on button "button" at bounding box center [275, 234] width 58 height 33
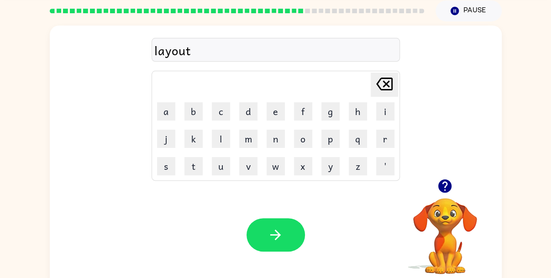
click at [265, 236] on button "button" at bounding box center [275, 234] width 58 height 33
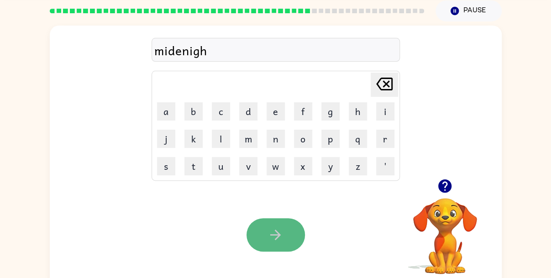
click at [266, 236] on button "button" at bounding box center [275, 234] width 58 height 33
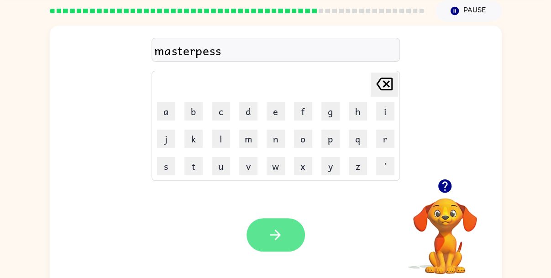
click at [269, 235] on icon "button" at bounding box center [275, 235] width 16 height 16
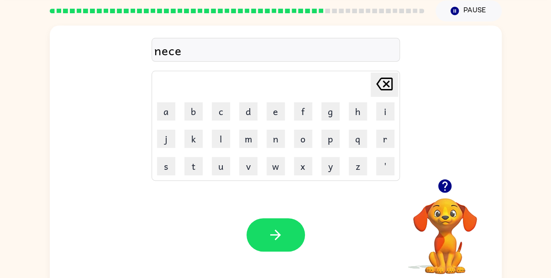
click at [269, 235] on icon "button" at bounding box center [275, 235] width 16 height 16
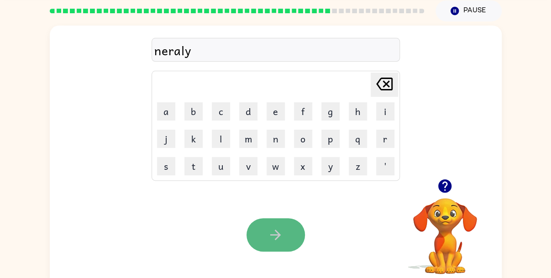
click at [270, 235] on icon "button" at bounding box center [275, 234] width 10 height 10
click at [269, 234] on icon "button" at bounding box center [275, 235] width 16 height 16
click at [260, 235] on button "button" at bounding box center [275, 234] width 58 height 33
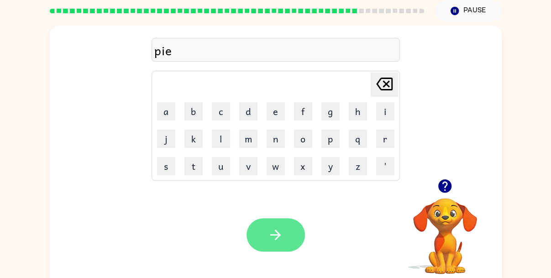
click at [278, 235] on icon "button" at bounding box center [275, 234] width 10 height 10
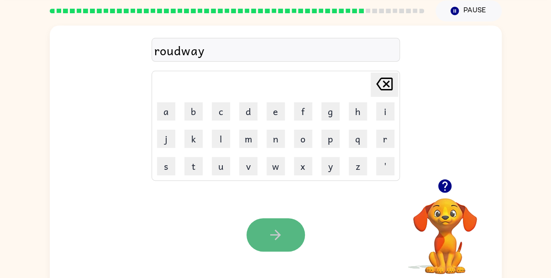
click at [264, 237] on button "button" at bounding box center [275, 234] width 58 height 33
click at [279, 235] on icon "button" at bounding box center [275, 234] width 10 height 10
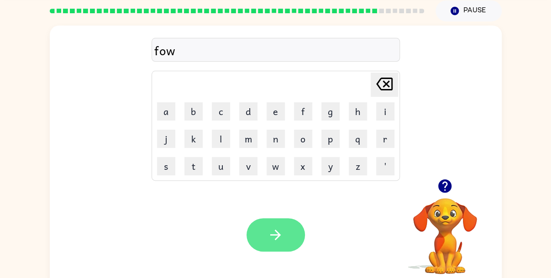
click at [276, 238] on icon "button" at bounding box center [275, 234] width 10 height 10
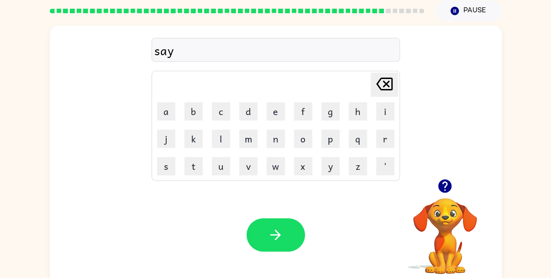
click at [276, 238] on icon "button" at bounding box center [275, 234] width 10 height 10
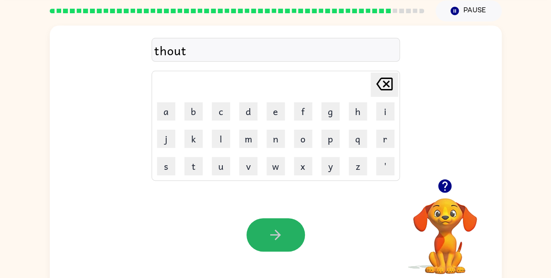
click at [276, 238] on icon "button" at bounding box center [275, 234] width 10 height 10
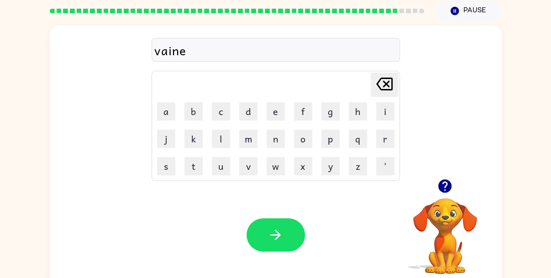
click at [276, 238] on icon "button" at bounding box center [275, 234] width 10 height 10
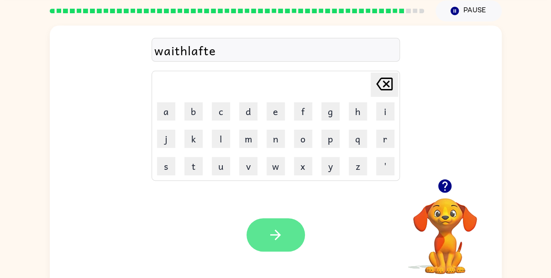
click at [272, 235] on icon "button" at bounding box center [275, 234] width 10 height 10
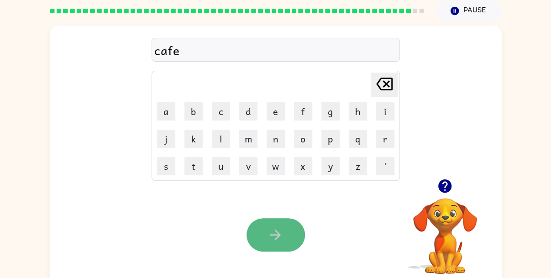
click at [271, 235] on icon "button" at bounding box center [275, 234] width 10 height 10
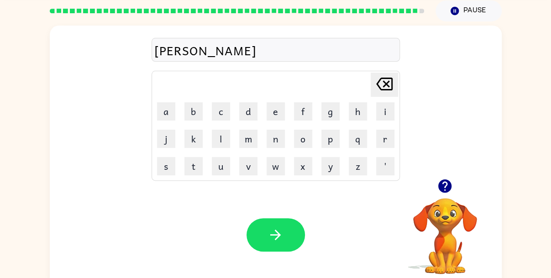
click at [271, 235] on icon "button" at bounding box center [275, 234] width 10 height 10
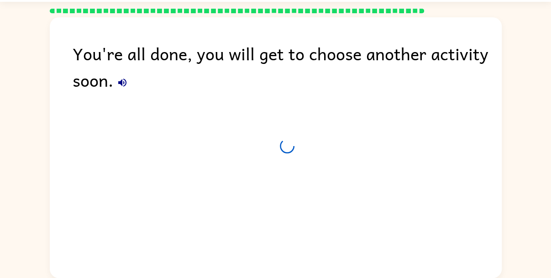
scroll to position [26, 0]
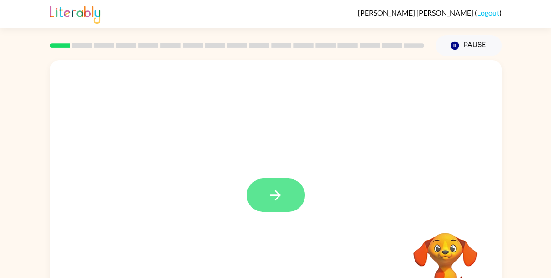
click at [274, 208] on button "button" at bounding box center [275, 194] width 58 height 33
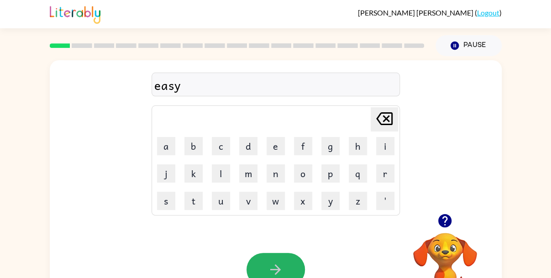
click at [280, 266] on icon "button" at bounding box center [275, 269] width 16 height 16
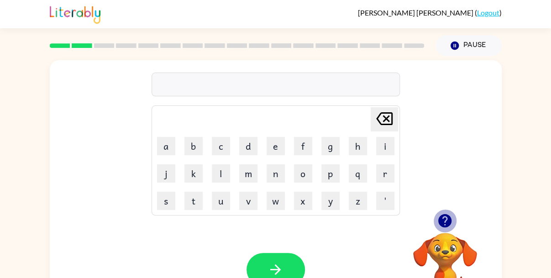
click at [443, 219] on icon "button" at bounding box center [444, 220] width 13 height 13
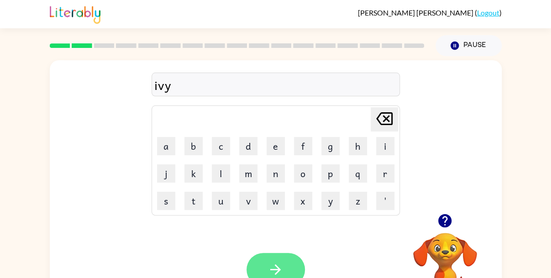
drag, startPoint x: 273, startPoint y: 252, endPoint x: 277, endPoint y: 258, distance: 7.0
click at [277, 258] on div "Your browser must support playing .mp4 files to use Literably. Please try using…" at bounding box center [276, 269] width 452 height 103
click at [277, 258] on button "button" at bounding box center [275, 269] width 58 height 33
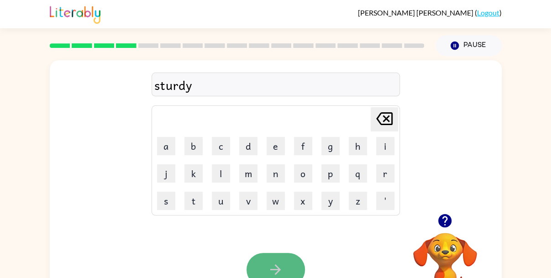
click at [277, 253] on button "button" at bounding box center [275, 269] width 58 height 33
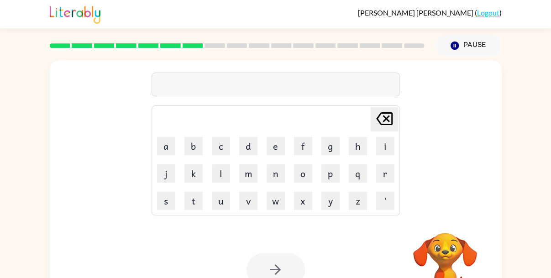
click at [286, 104] on div "Delete Delete last character input a b c d e f g h i j k l m n o p q r s t u v …" at bounding box center [275, 137] width 248 height 156
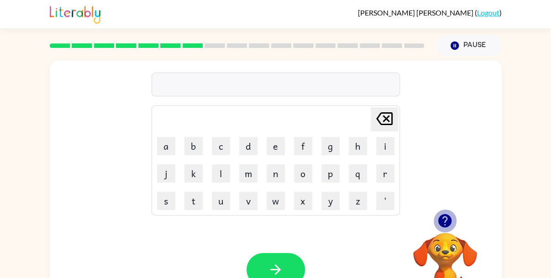
click at [443, 216] on icon "button" at bounding box center [444, 220] width 13 height 13
click at [446, 222] on icon "button" at bounding box center [444, 220] width 13 height 13
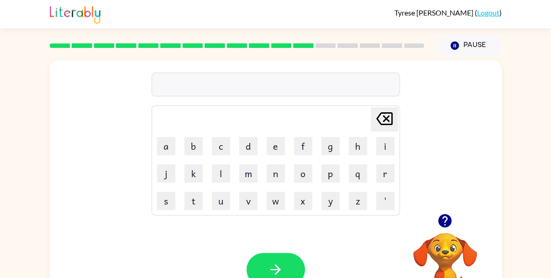
click at [446, 220] on icon "button" at bounding box center [444, 220] width 13 height 13
click at [285, 258] on button "button" at bounding box center [275, 269] width 58 height 33
click at [387, 245] on div "Your browser must support playing .mp4 files to use Literably. Please try using…" at bounding box center [276, 269] width 452 height 103
click at [444, 224] on icon "button" at bounding box center [445, 221] width 16 height 16
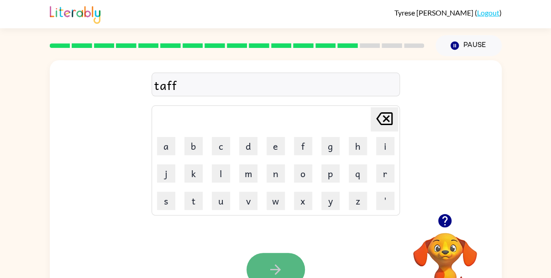
click at [290, 258] on button "button" at bounding box center [275, 269] width 58 height 33
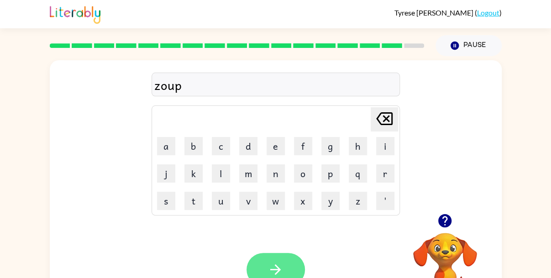
scroll to position [35, 0]
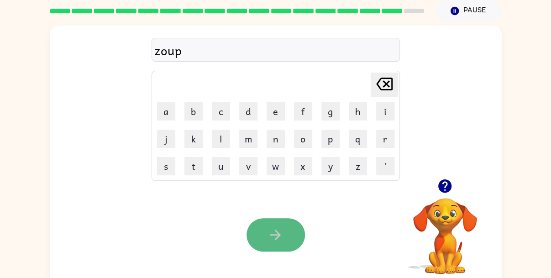
click at [283, 237] on icon "button" at bounding box center [275, 235] width 16 height 16
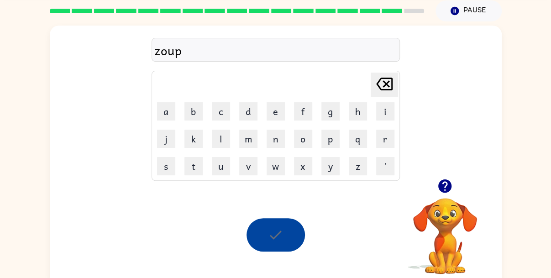
scroll to position [26, 0]
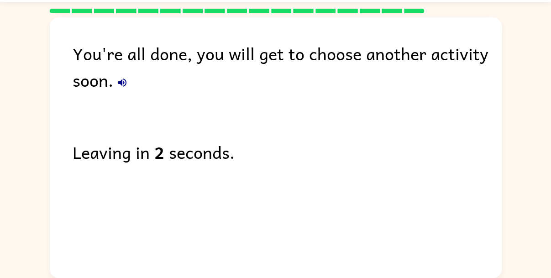
click at [115, 82] on button "button" at bounding box center [122, 82] width 18 height 18
